Goal: Transaction & Acquisition: Purchase product/service

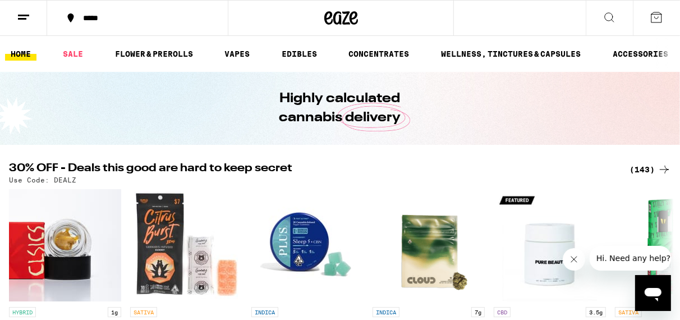
click at [608, 13] on icon at bounding box center [608, 17] width 13 height 13
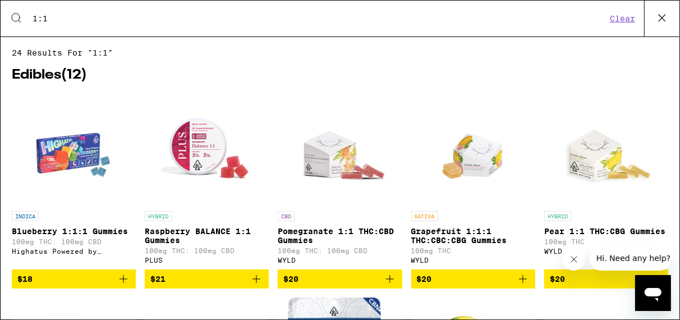
type input "1:1"
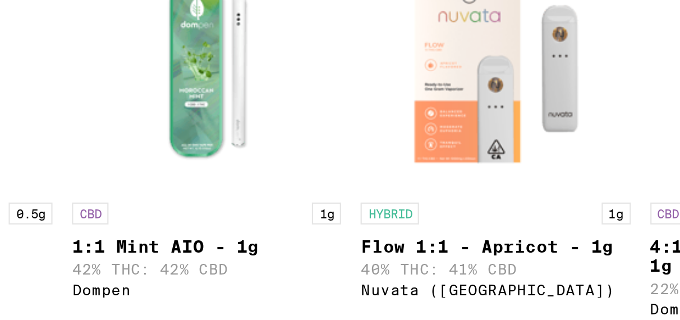
scroll to position [542, 0]
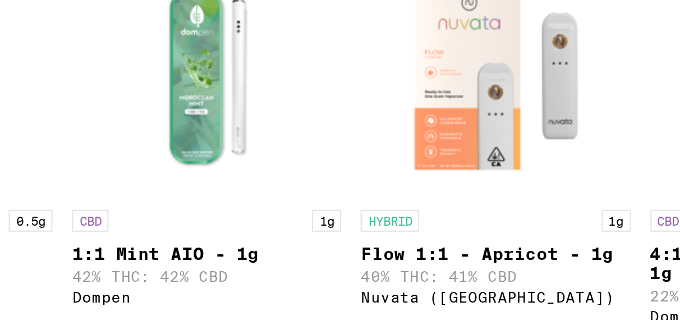
click at [203, 141] on img "Open page for 1:1 Mint AIO - 1g from Dompen" at bounding box center [207, 118] width 112 height 112
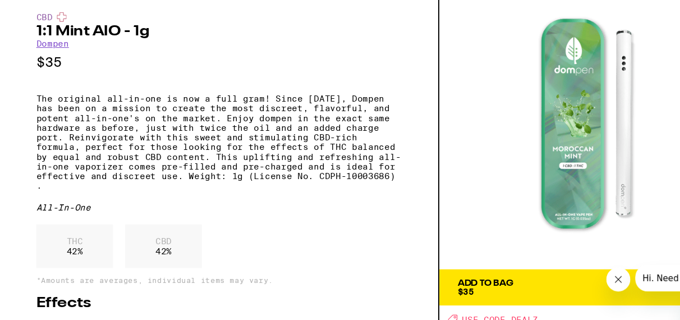
scroll to position [47, 0]
click at [431, 266] on span "$35" at bounding box center [431, 270] width 15 height 9
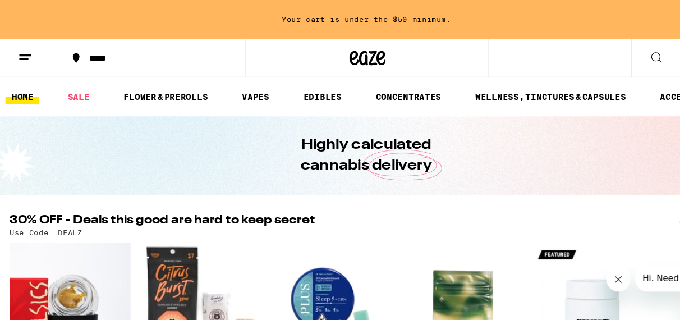
click at [609, 55] on icon at bounding box center [608, 53] width 13 height 13
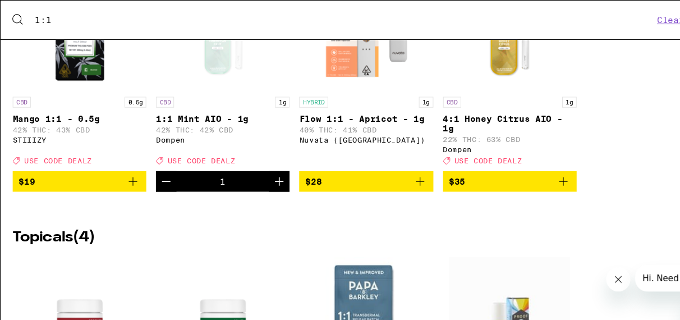
scroll to position [634, 0]
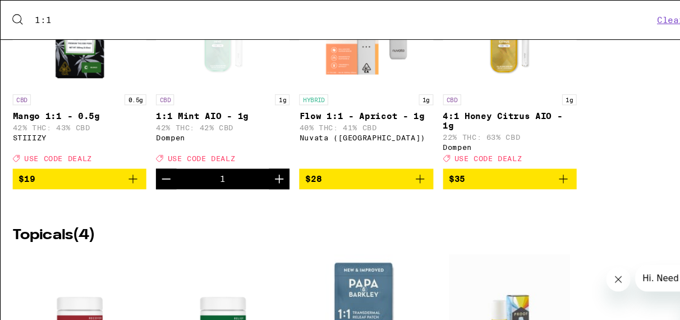
click at [463, 173] on span "$35" at bounding box center [473, 165] width 113 height 13
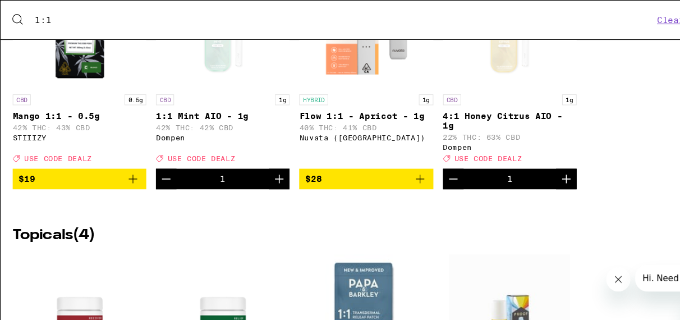
click at [366, 173] on span "$28" at bounding box center [339, 165] width 113 height 13
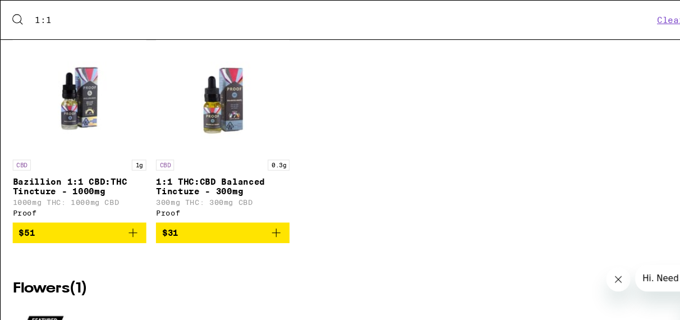
scroll to position [1098, 0]
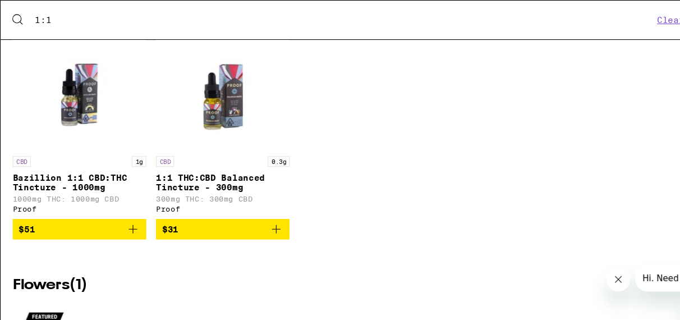
click at [121, 219] on icon "Add to bag" at bounding box center [123, 212] width 13 height 13
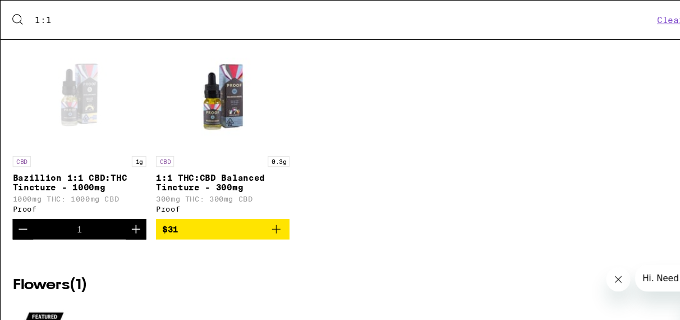
click at [80, 136] on div "Open page for Bazillion 1:1 CBD:THC Tincture - 1000mg from Proof" at bounding box center [74, 83] width 112 height 112
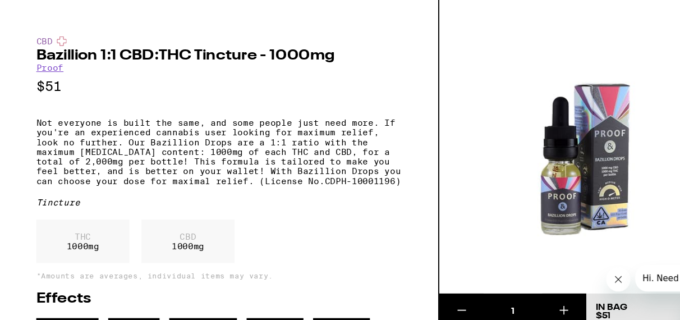
scroll to position [26, 0]
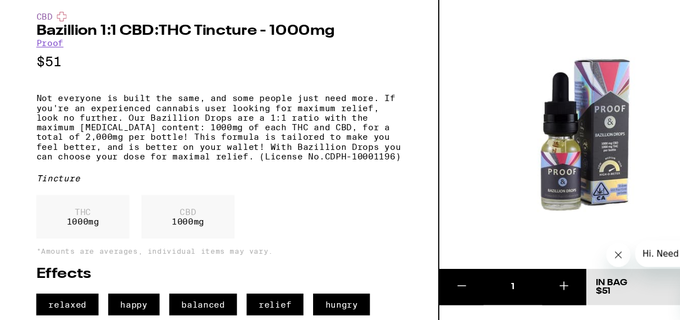
click at [522, 281] on icon at bounding box center [522, 287] width 13 height 13
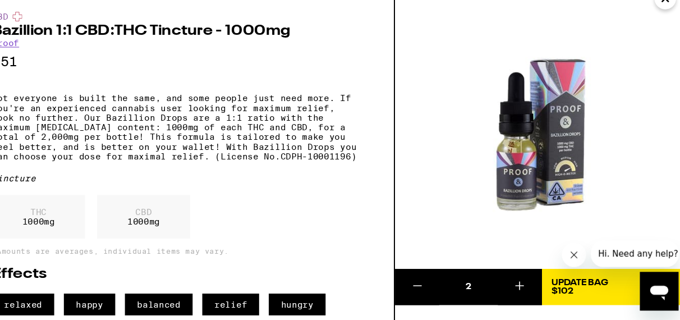
scroll to position [0, 0]
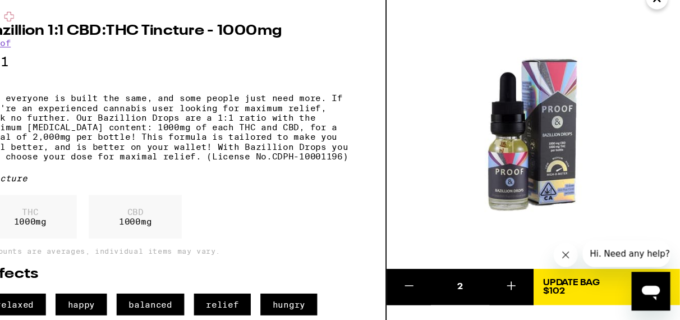
click at [600, 292] on div "Update Bag $102" at bounding box center [579, 289] width 53 height 16
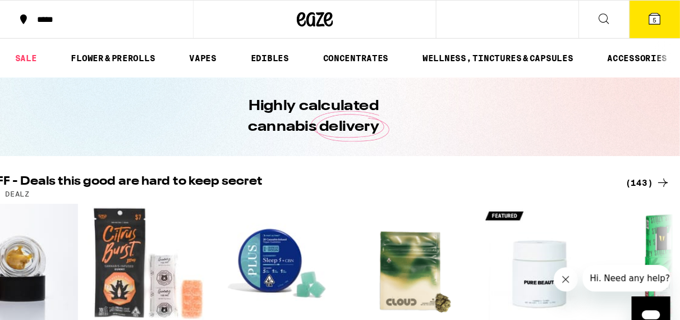
click at [653, 17] on icon at bounding box center [656, 17] width 10 height 10
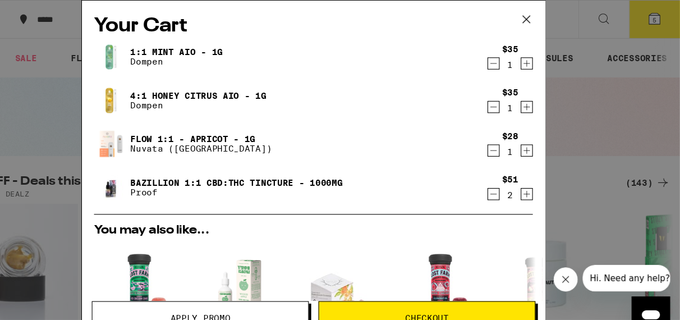
click at [507, 98] on icon "Decrement" at bounding box center [507, 99] width 10 height 13
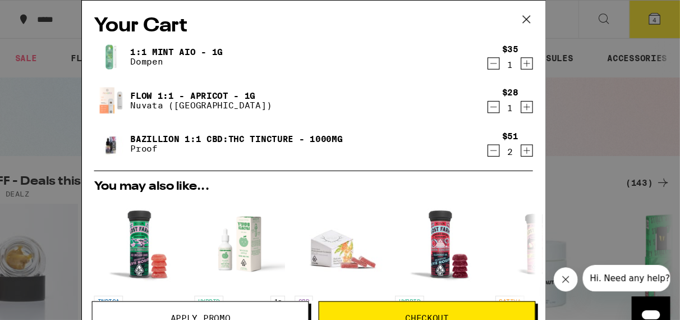
click at [198, 47] on link "1:1 Mint AIO - 1g" at bounding box center [213, 48] width 86 height 9
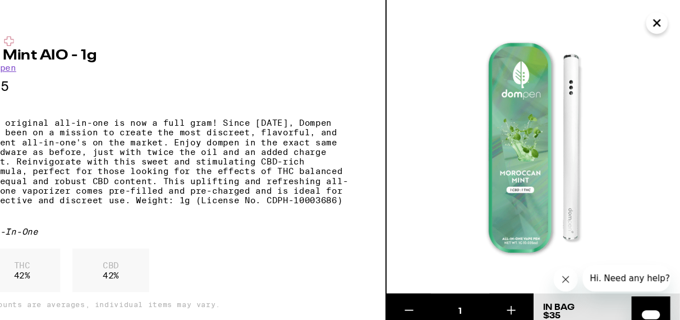
click at [654, 20] on icon "Close" at bounding box center [658, 21] width 13 height 17
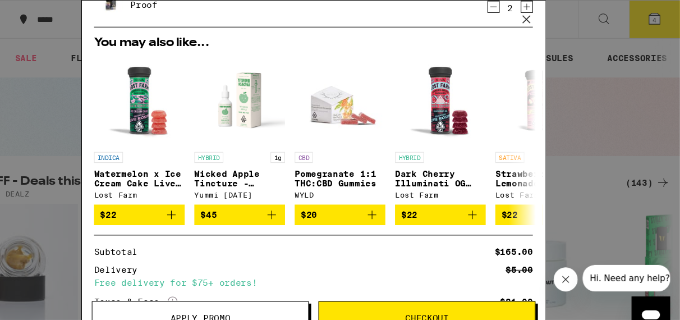
scroll to position [135, 0]
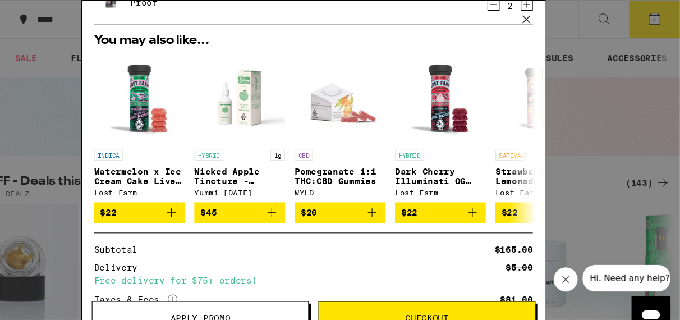
click at [430, 286] on button "Checkout" at bounding box center [444, 294] width 201 height 31
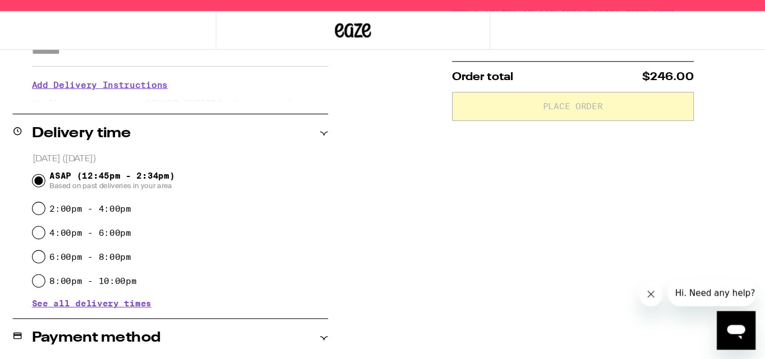
scroll to position [466, 0]
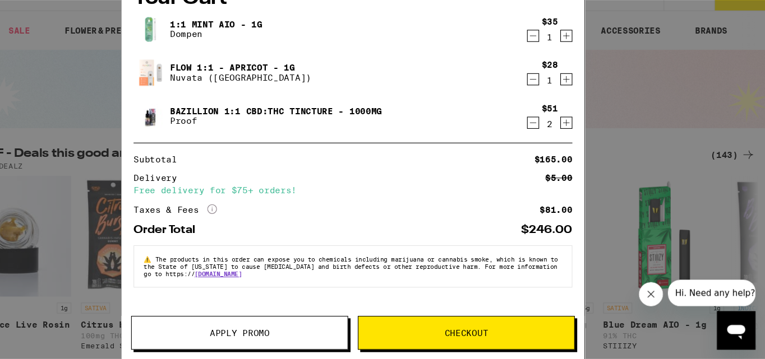
click at [264, 319] on span "Apply Promo" at bounding box center [278, 335] width 56 height 8
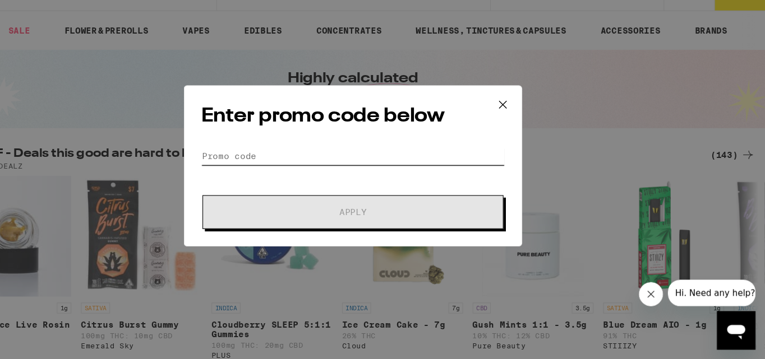
click at [261, 169] on input "Promo Code" at bounding box center [382, 170] width 281 height 17
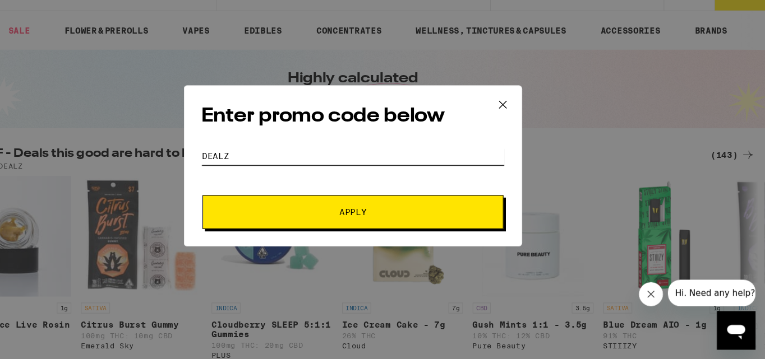
type input "DEALZ"
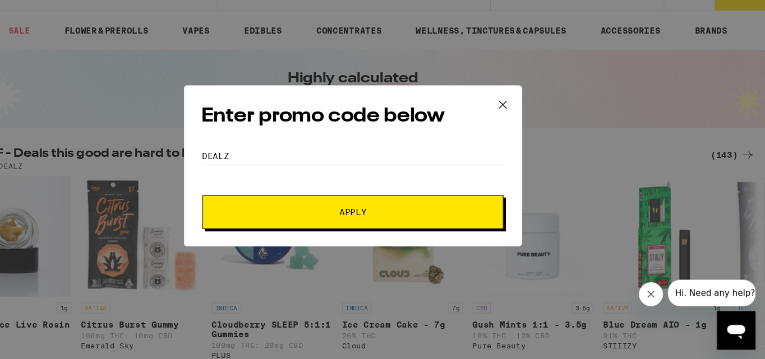
click at [298, 216] on button "Apply" at bounding box center [382, 222] width 279 height 31
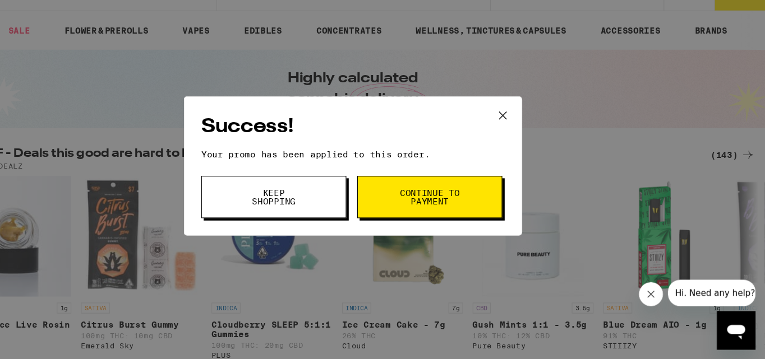
click at [422, 209] on button "Continue to payment" at bounding box center [453, 208] width 135 height 39
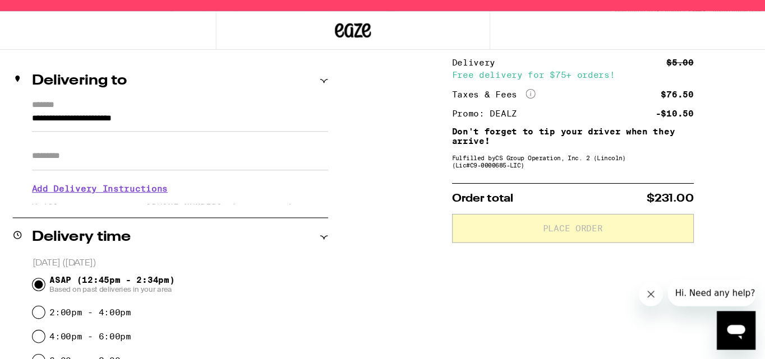
scroll to position [121, 0]
click at [127, 124] on label "*******" at bounding box center [222, 123] width 275 height 10
click at [127, 128] on input "**********" at bounding box center [222, 137] width 275 height 19
click at [114, 117] on div "Delivering to" at bounding box center [213, 100] width 293 height 36
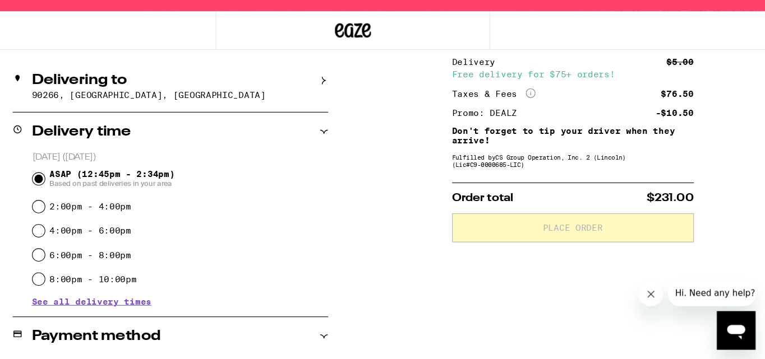
click at [352, 100] on icon at bounding box center [356, 100] width 8 height 8
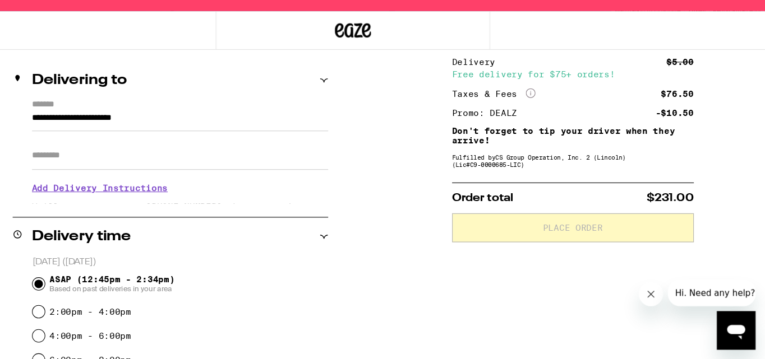
click at [117, 124] on label "*******" at bounding box center [222, 123] width 275 height 10
click at [117, 128] on input "**********" at bounding box center [222, 137] width 275 height 19
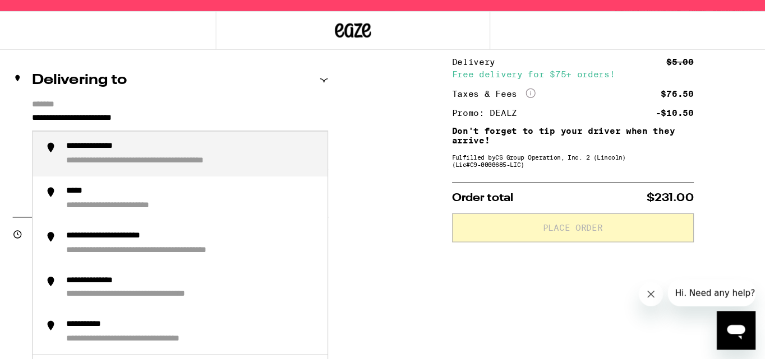
drag, startPoint x: 215, startPoint y: 135, endPoint x: 78, endPoint y: 127, distance: 137.0
click at [78, 127] on div "**********" at bounding box center [213, 166] width 293 height 96
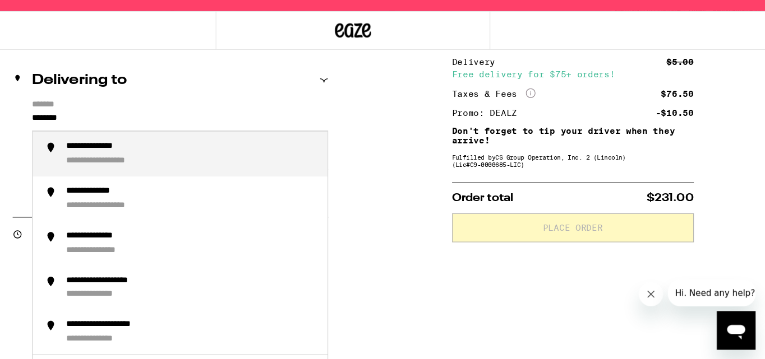
click at [137, 168] on div "**********" at bounding box center [233, 169] width 233 height 24
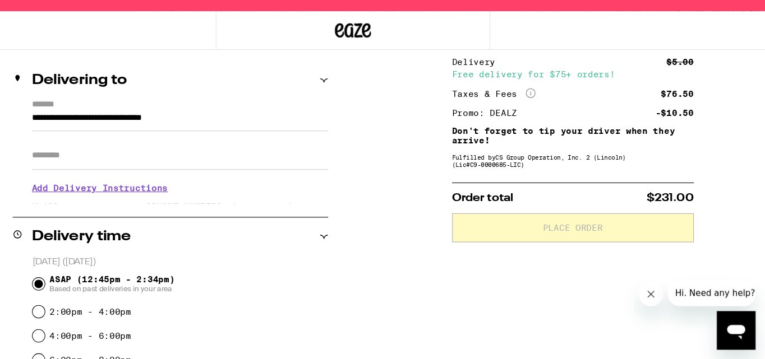
type input "**********"
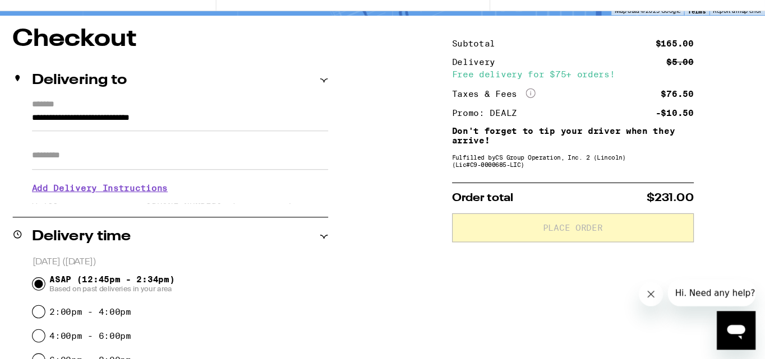
click at [126, 175] on input "Apt/Suite" at bounding box center [222, 169] width 275 height 27
type input "******"
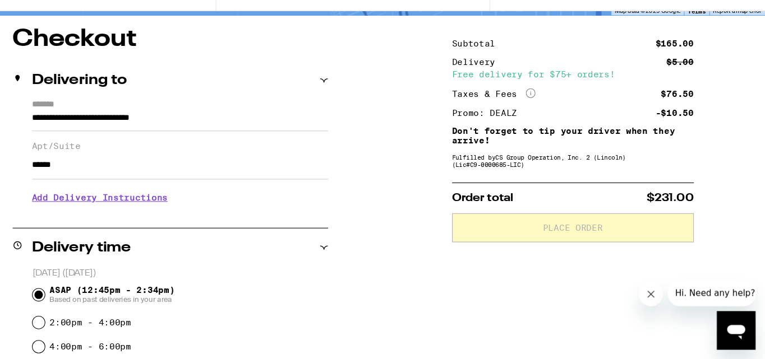
click at [280, 140] on input "**********" at bounding box center [222, 137] width 275 height 19
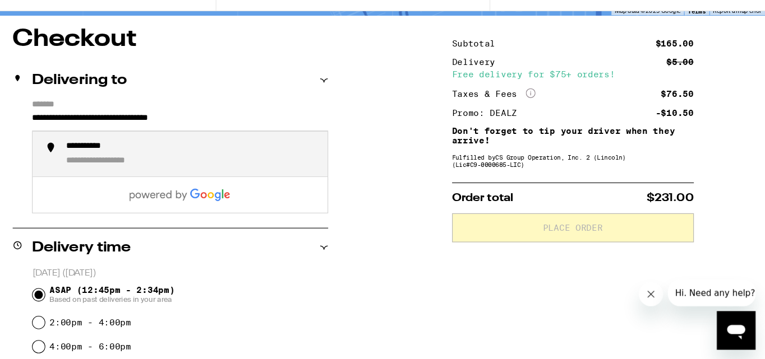
type input "**********"
click at [235, 162] on div "**********" at bounding box center [233, 169] width 233 height 24
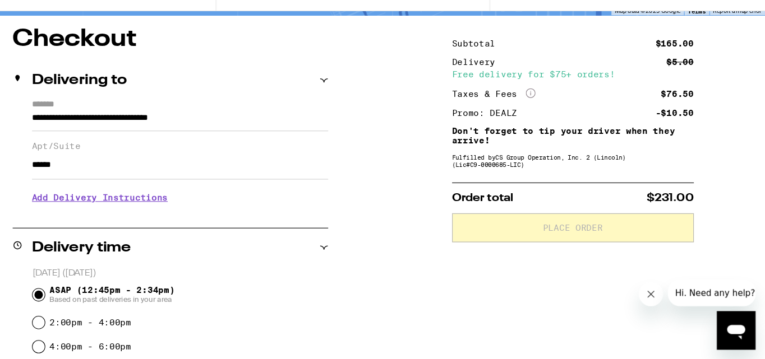
click at [180, 215] on h3 "Add Delivery Instructions" at bounding box center [222, 209] width 275 height 26
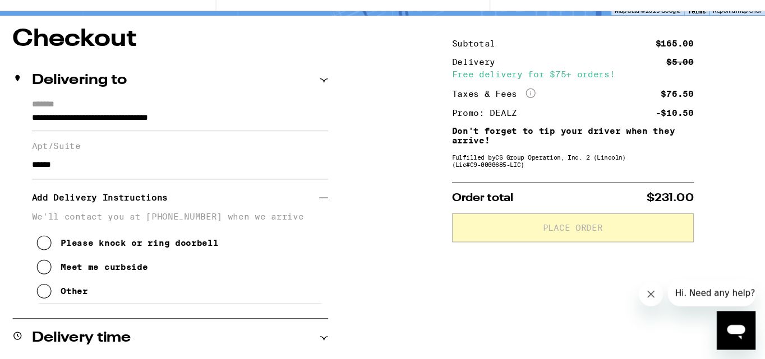
scroll to position [0, 0]
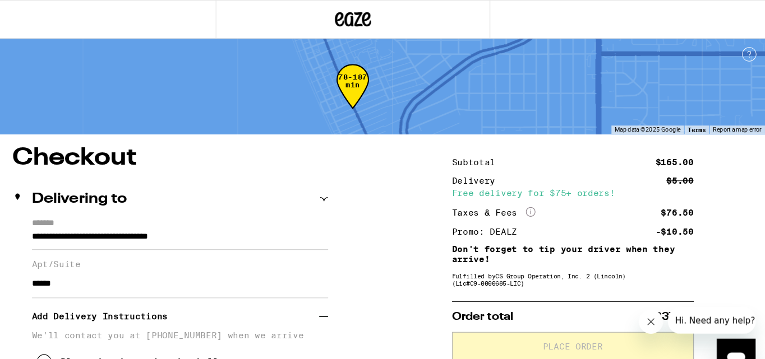
click at [392, 11] on icon at bounding box center [383, 18] width 34 height 20
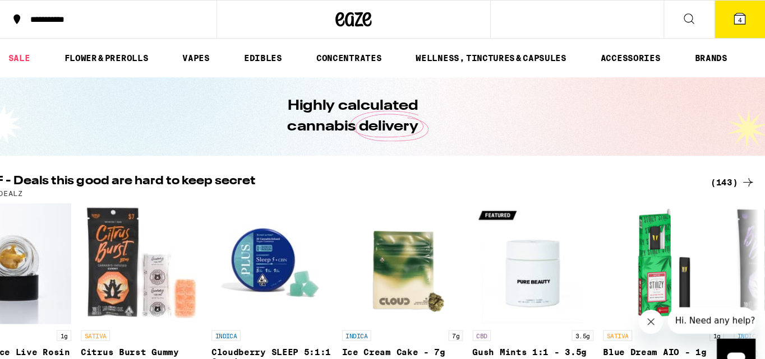
click at [679, 17] on icon at bounding box center [693, 17] width 13 height 13
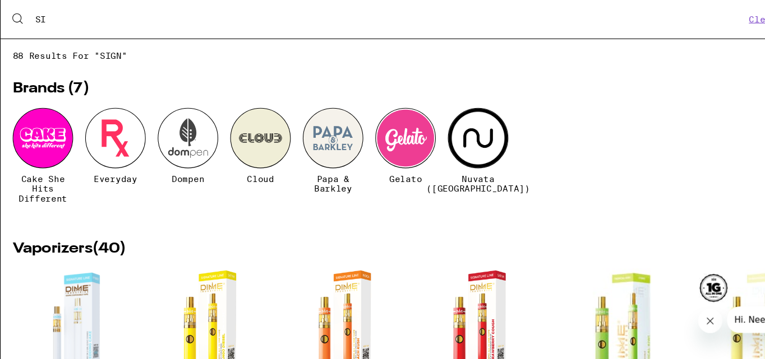
type input "S"
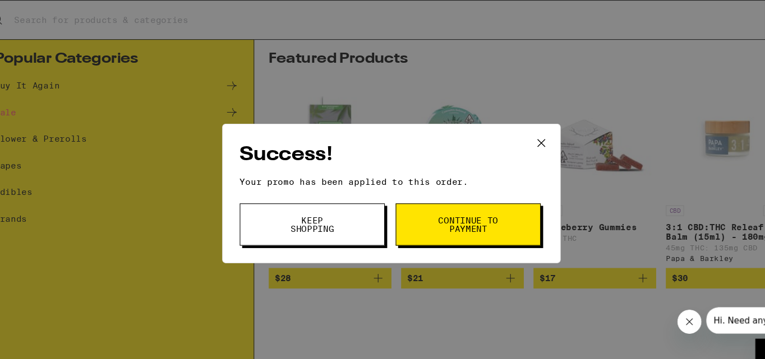
click at [341, 206] on button "Keep Shopping" at bounding box center [309, 208] width 135 height 39
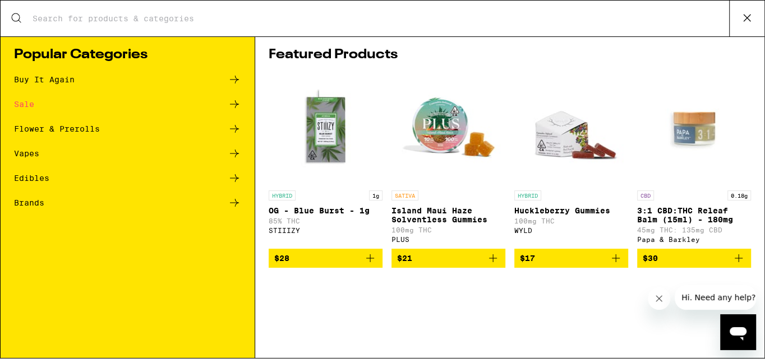
click at [679, 16] on icon at bounding box center [746, 18] width 17 height 17
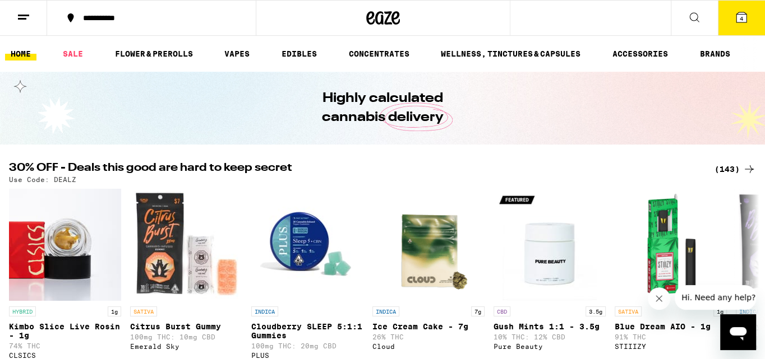
click at [679, 17] on icon at bounding box center [741, 17] width 10 height 10
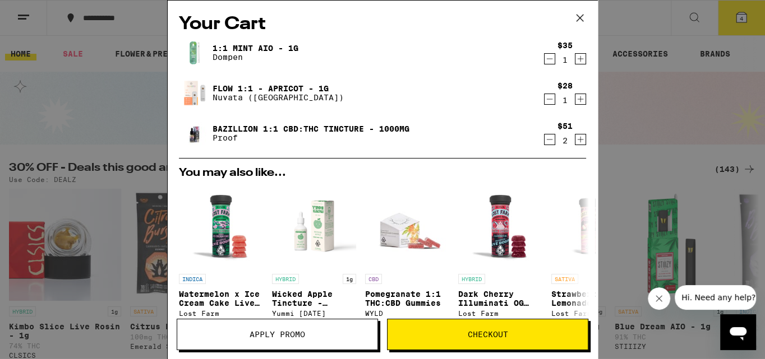
click at [580, 15] on icon at bounding box center [579, 18] width 17 height 17
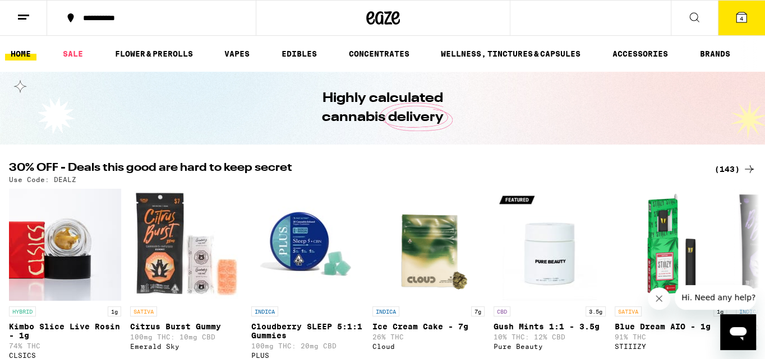
click at [23, 17] on icon at bounding box center [23, 17] width 13 height 13
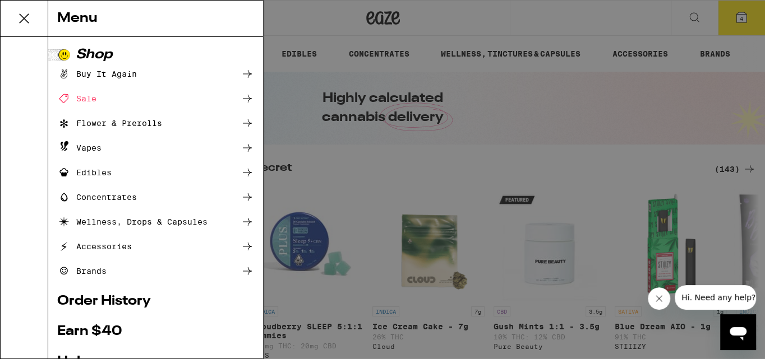
click at [23, 17] on icon at bounding box center [24, 18] width 9 height 9
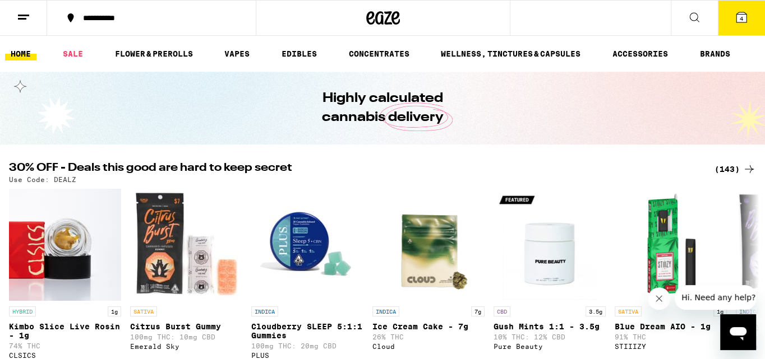
click at [679, 19] on span "4" at bounding box center [741, 18] width 3 height 7
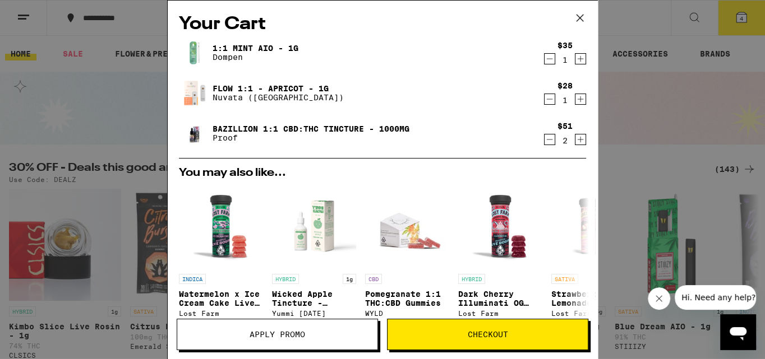
click at [493, 319] on span "Checkout" at bounding box center [488, 335] width 40 height 8
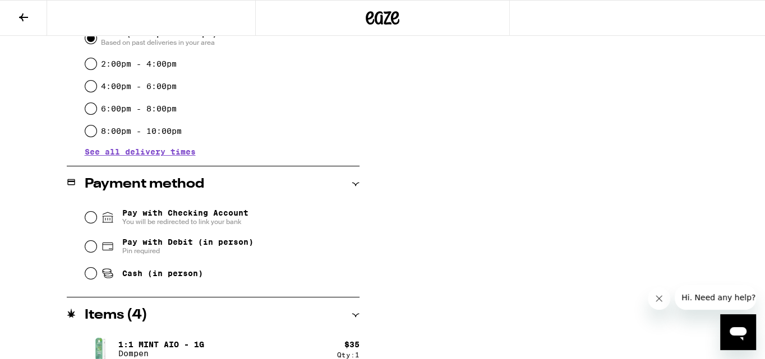
scroll to position [348, 0]
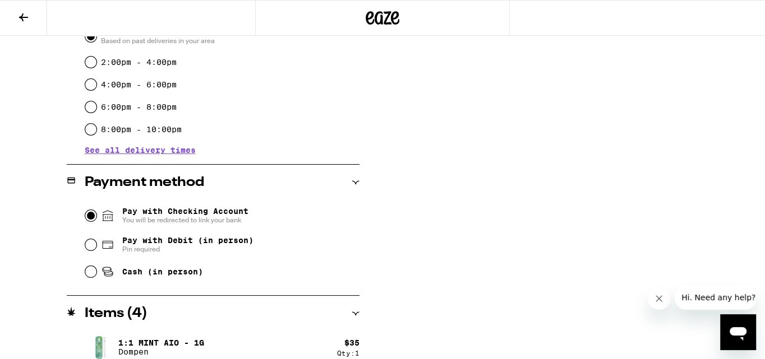
click at [91, 217] on input "Pay with Checking Account You will be redirected to link your bank" at bounding box center [90, 215] width 11 height 11
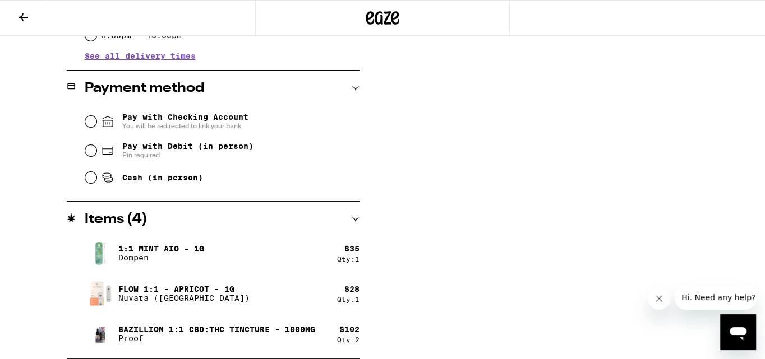
scroll to position [441, 0]
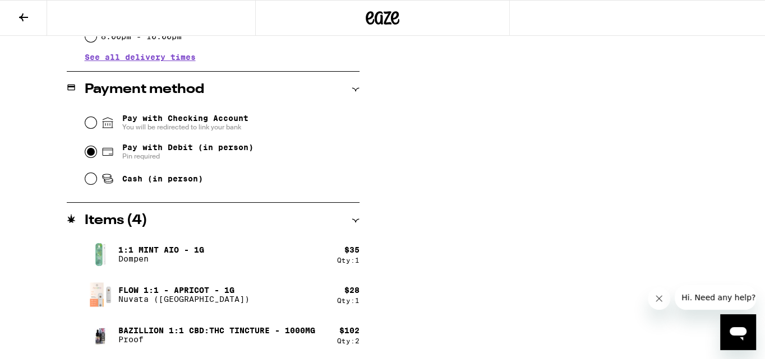
click at [93, 151] on input "Pay with Debit (in person) Pin required" at bounding box center [90, 151] width 11 height 11
radio input "true"
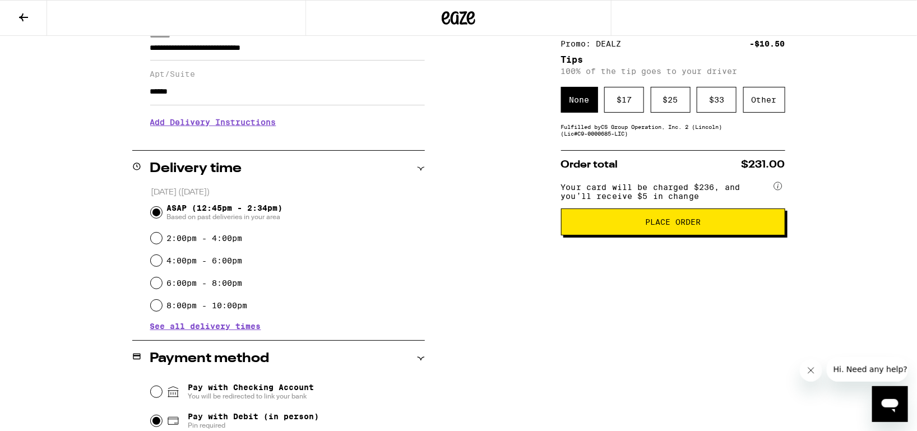
scroll to position [167, 0]
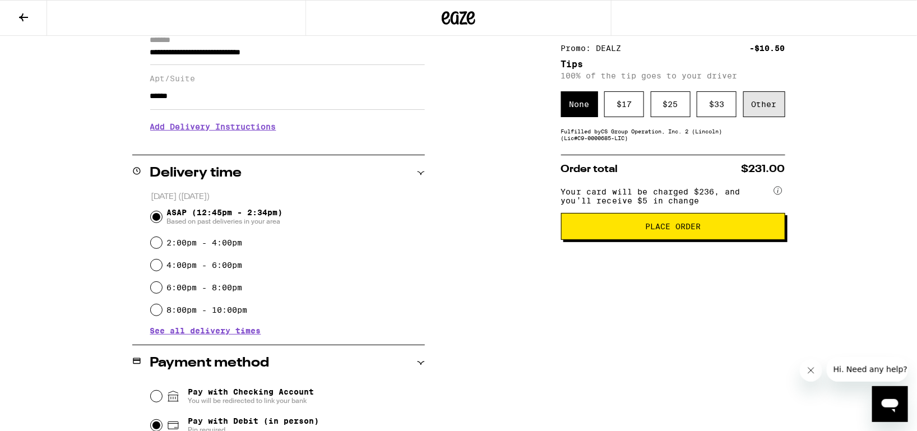
click at [679, 105] on div "Other" at bounding box center [764, 104] width 42 height 26
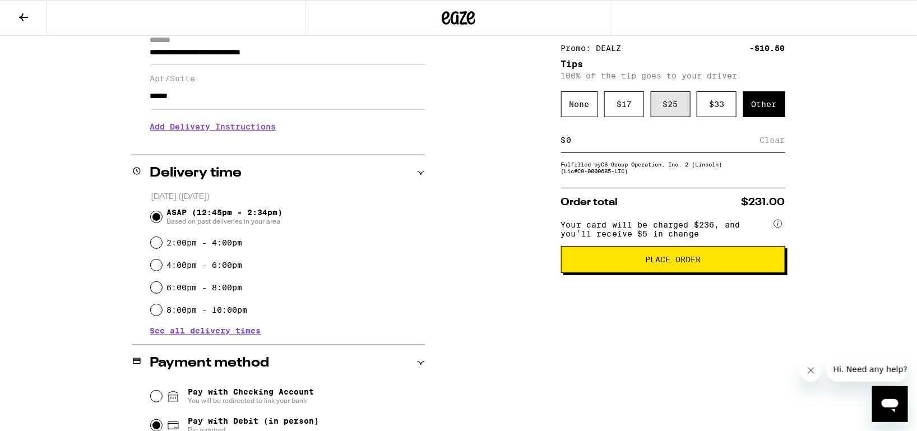
click at [675, 101] on div "$ 25" at bounding box center [671, 104] width 40 height 26
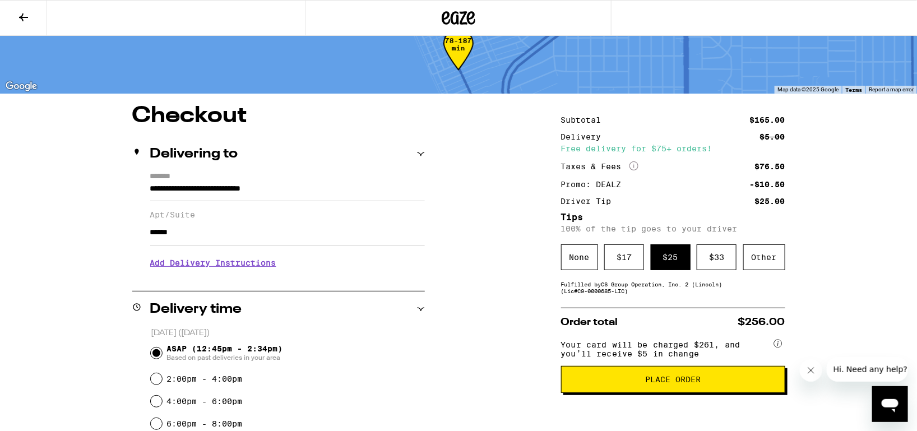
scroll to position [0, 0]
